Goal: Task Accomplishment & Management: Use online tool/utility

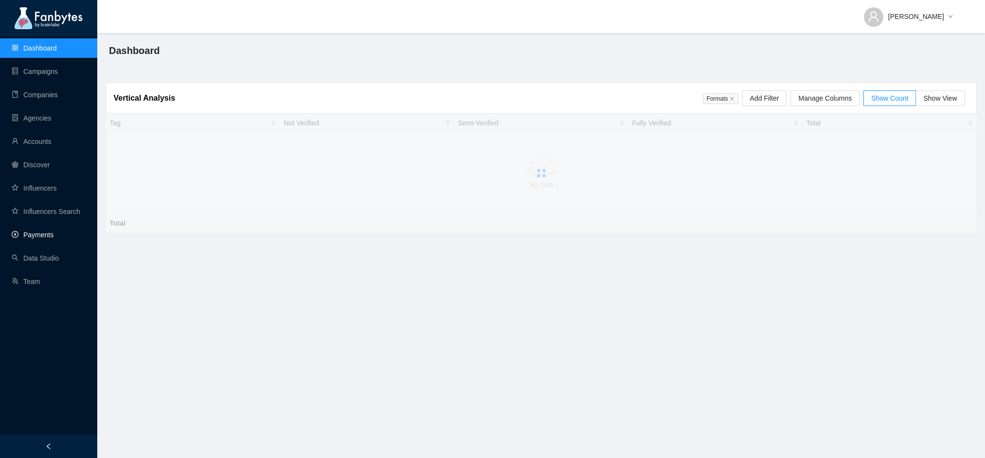
click at [42, 231] on link "Payments" at bounding box center [33, 235] width 42 height 8
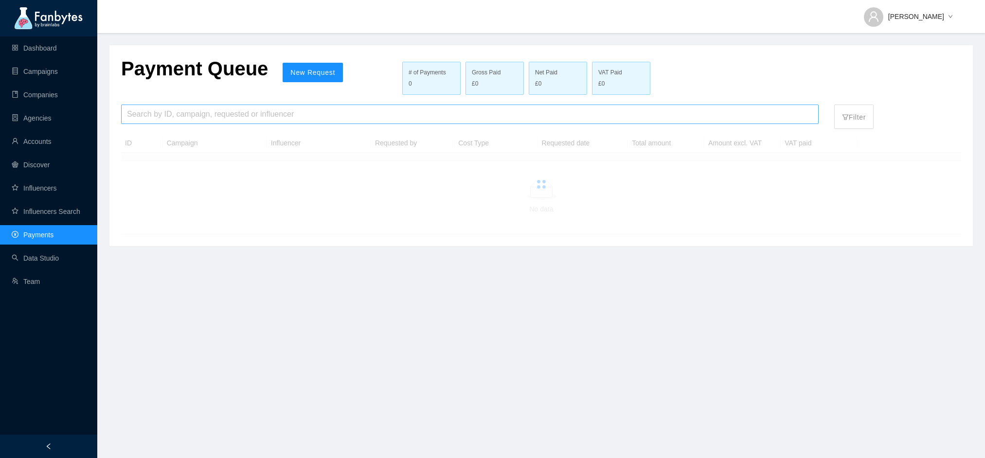
click at [161, 120] on input "search" at bounding box center [470, 114] width 686 height 18
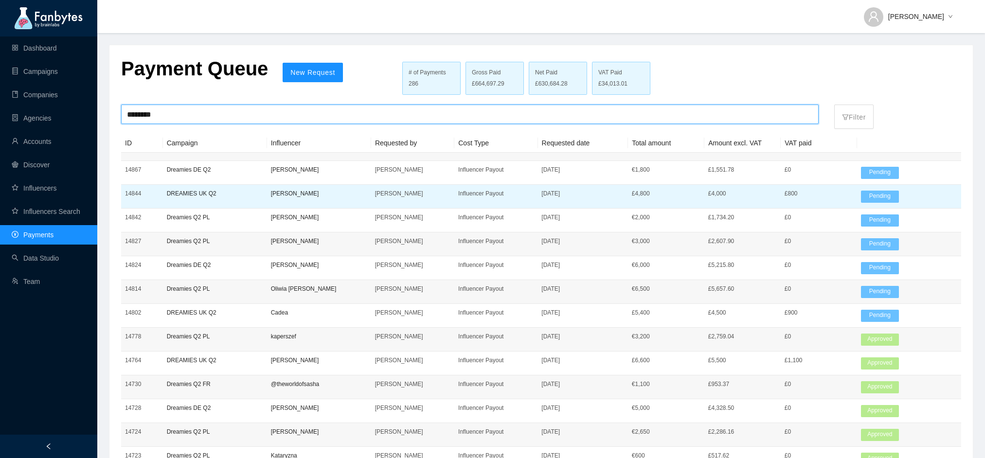
click at [196, 191] on p "DREAMIES UK Q2" at bounding box center [215, 194] width 96 height 10
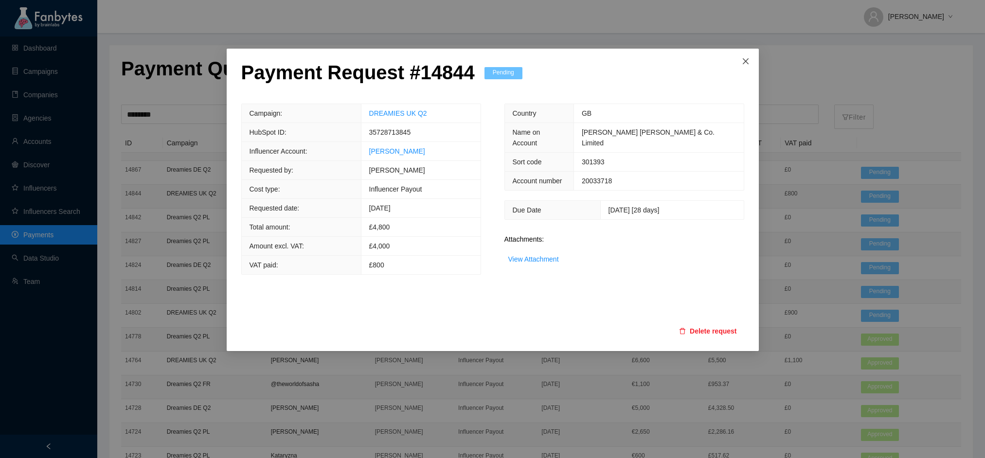
click at [738, 67] on span "Close" at bounding box center [746, 62] width 26 height 26
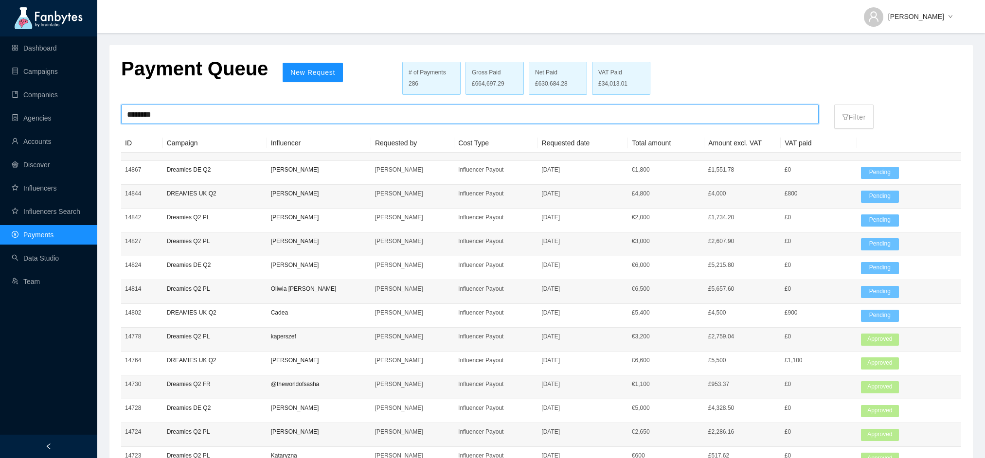
click at [174, 115] on input "********" at bounding box center [470, 114] width 686 height 18
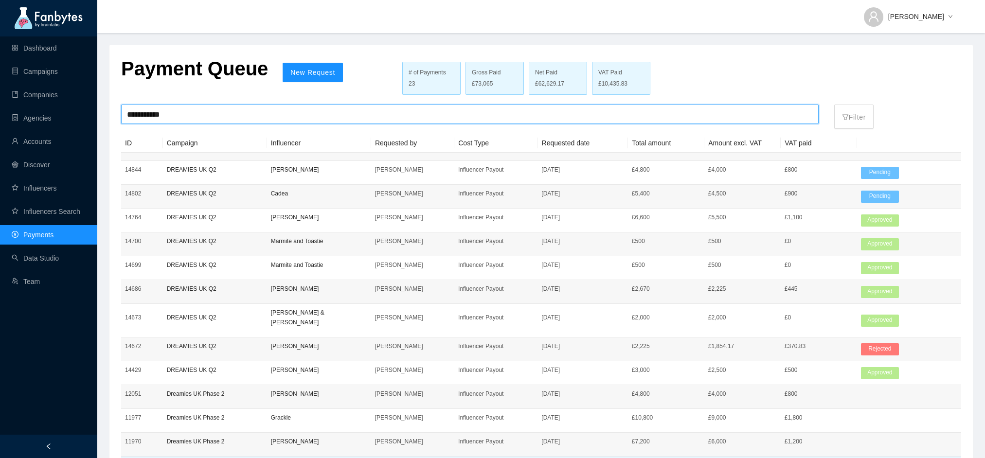
type input "**********"
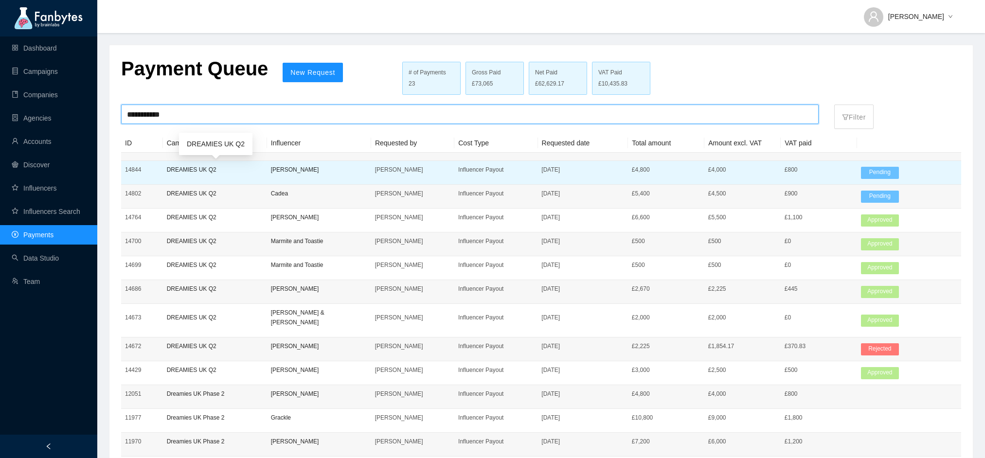
click at [199, 169] on p "DREAMIES UK Q2" at bounding box center [215, 170] width 96 height 10
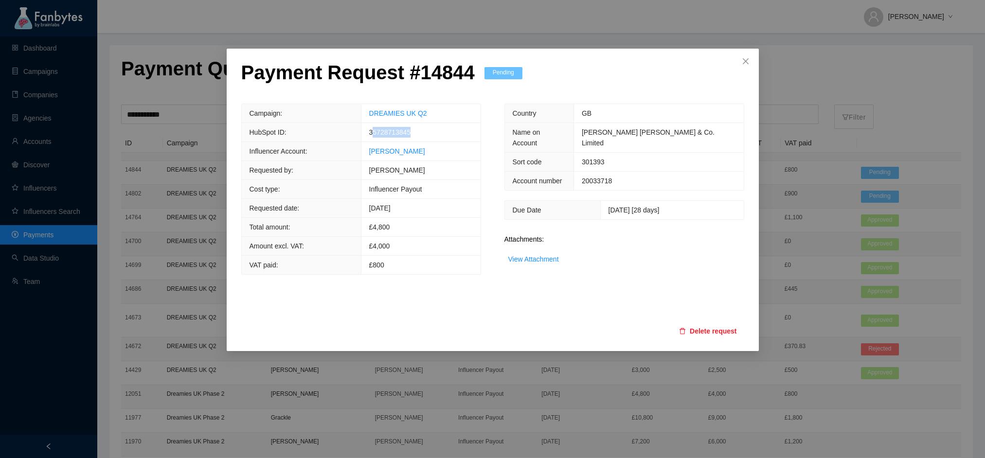
drag, startPoint x: 428, startPoint y: 137, endPoint x: 376, endPoint y: 134, distance: 52.2
click at [376, 134] on td "35728713845" at bounding box center [420, 132] width 119 height 19
click at [376, 133] on span "35728713845" at bounding box center [390, 132] width 42 height 8
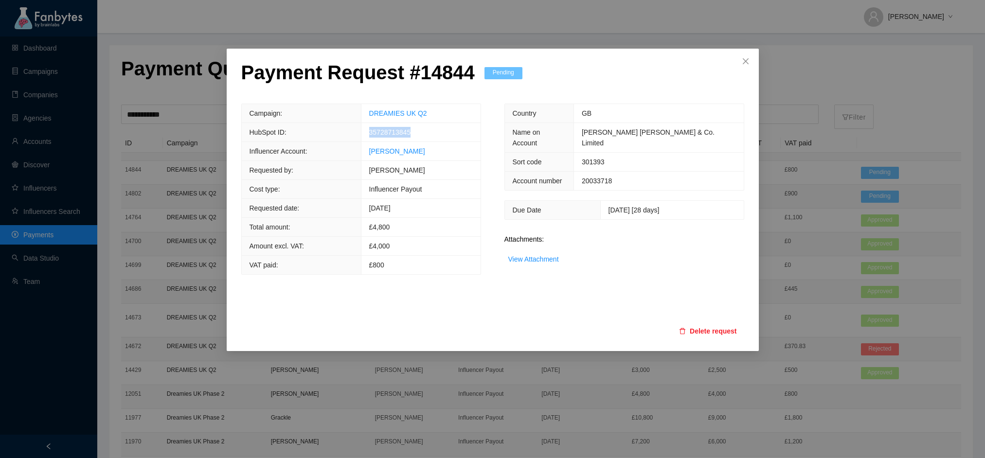
copy span "35728713845"
click at [723, 249] on div "Attachments: View Attachment" at bounding box center [625, 251] width 240 height 25
